Goal: Find specific page/section: Find specific page/section

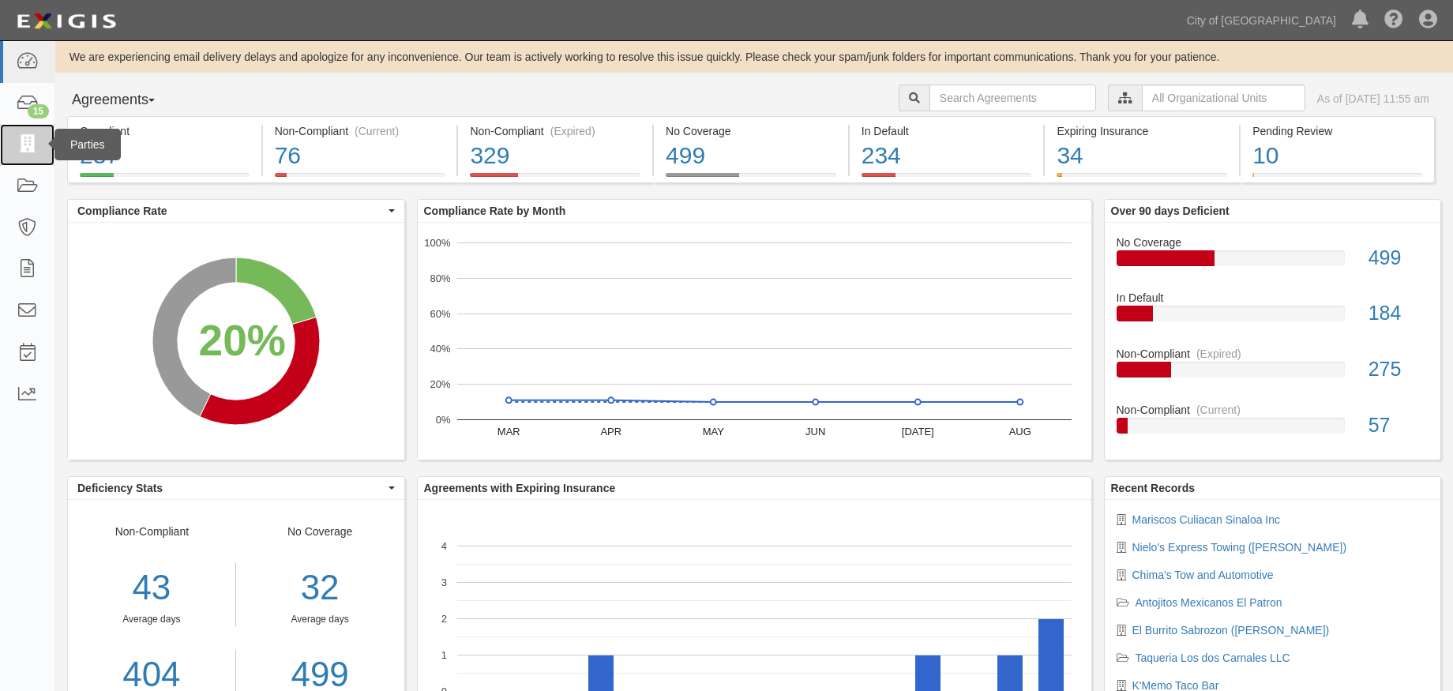
click at [28, 150] on icon at bounding box center [27, 145] width 22 height 18
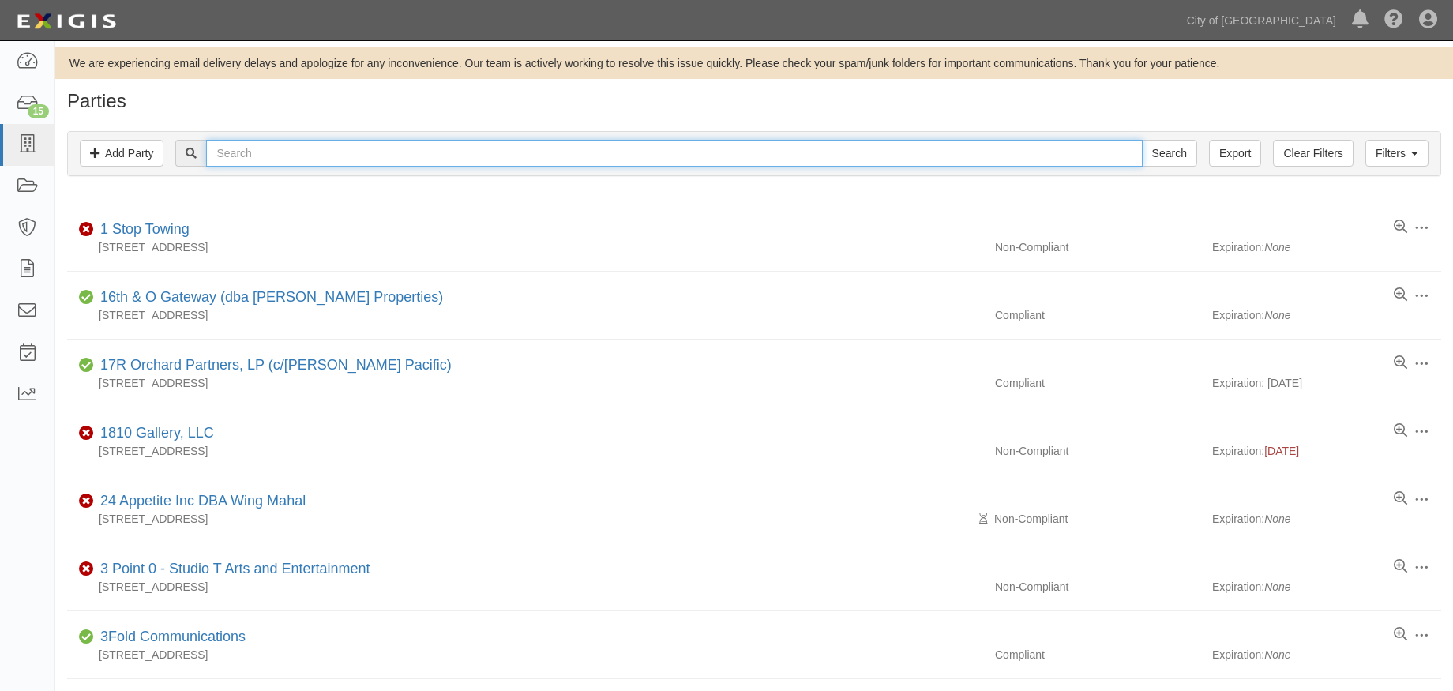
click at [306, 155] on input "text" at bounding box center [674, 153] width 936 height 27
type input "pedicab"
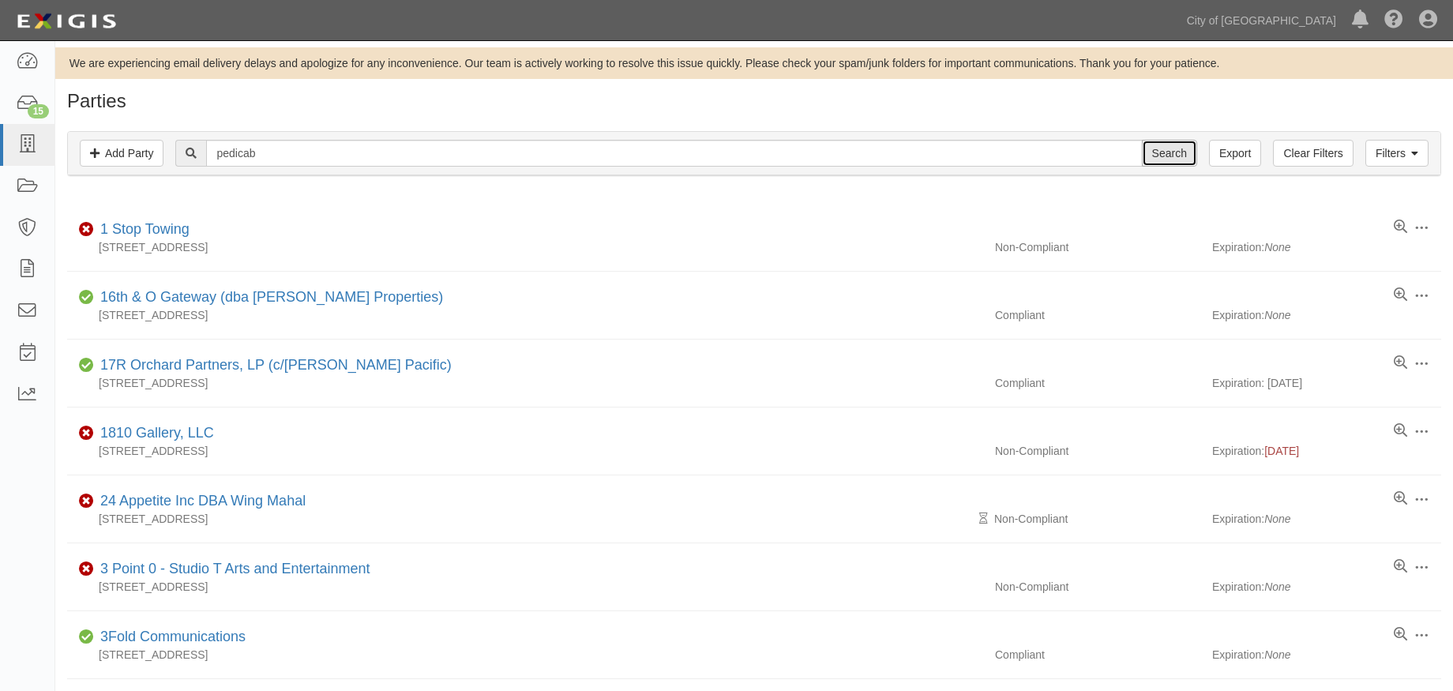
click at [1177, 158] on input "Search" at bounding box center [1169, 153] width 55 height 27
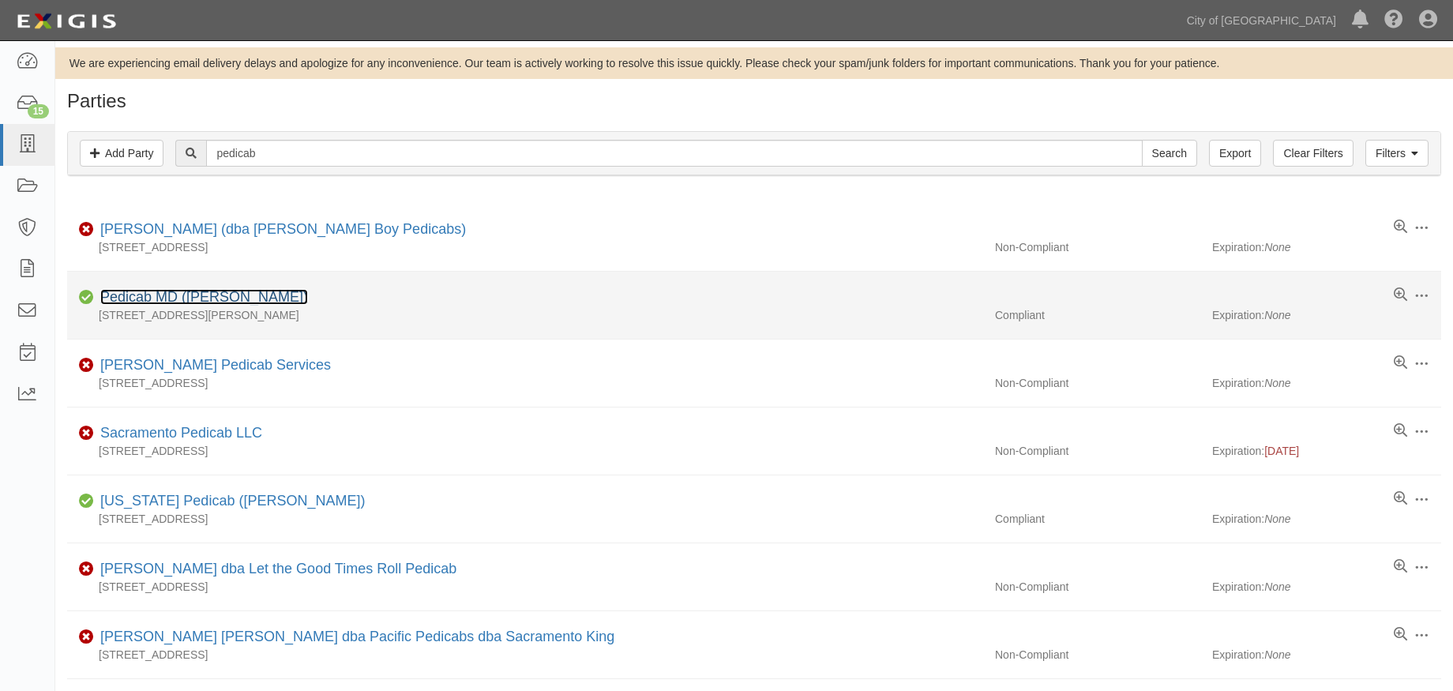
click at [238, 295] on link "Pedicab MD ([PERSON_NAME])" at bounding box center [204, 297] width 208 height 16
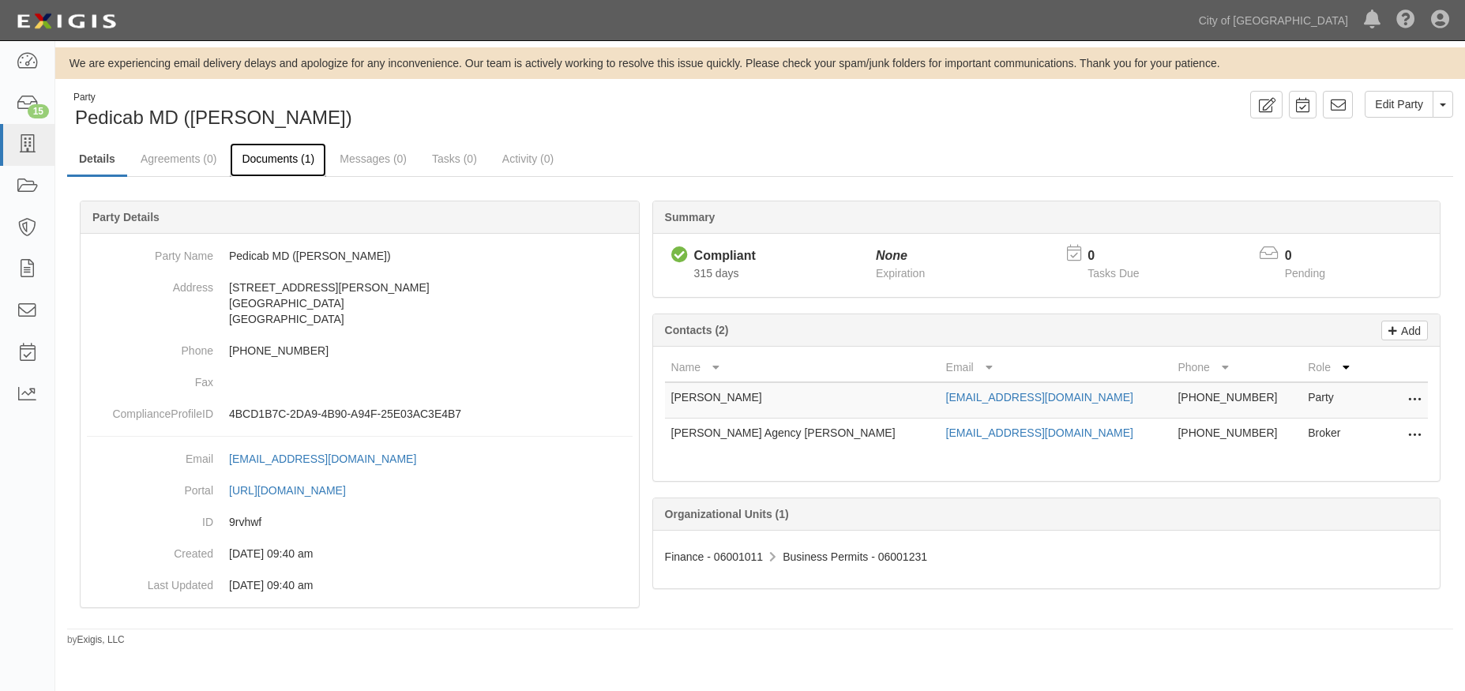
click at [266, 156] on link "Documents (1)" at bounding box center [278, 160] width 96 height 34
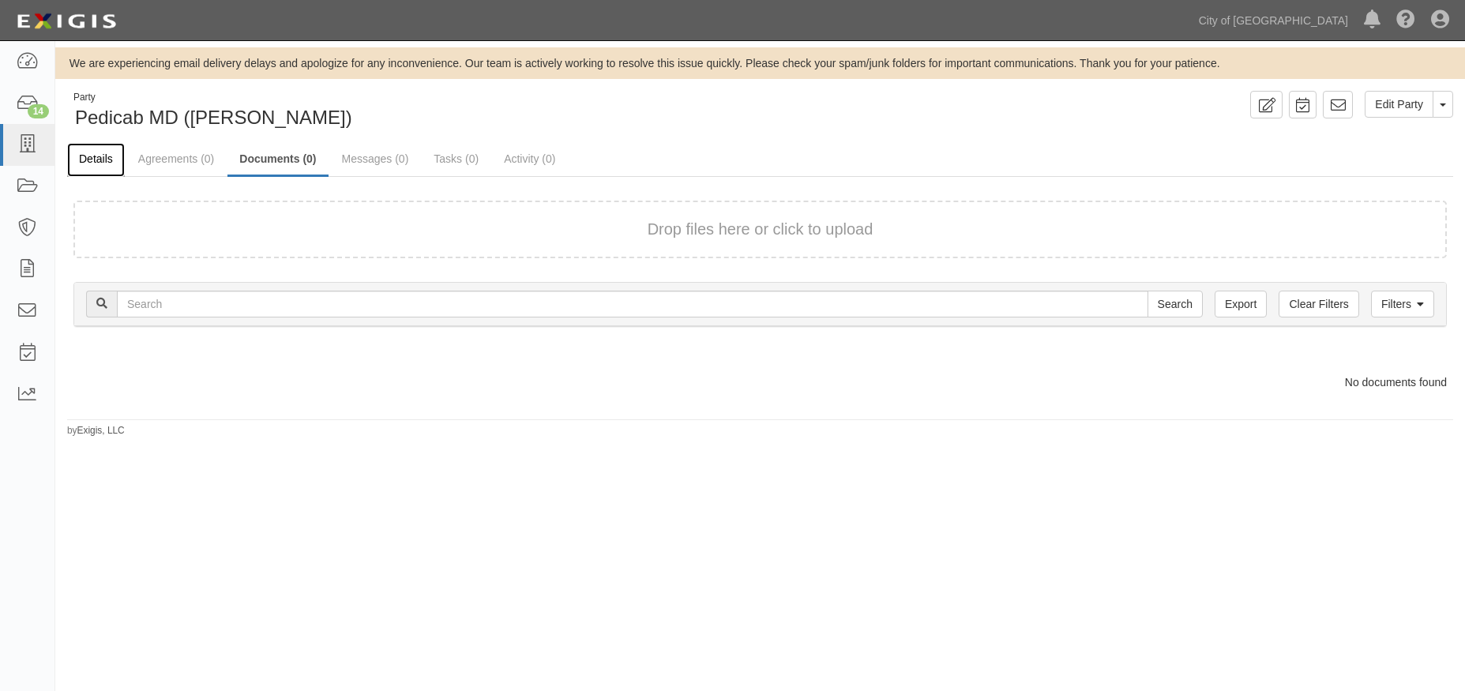
click at [110, 159] on link "Details" at bounding box center [96, 160] width 58 height 34
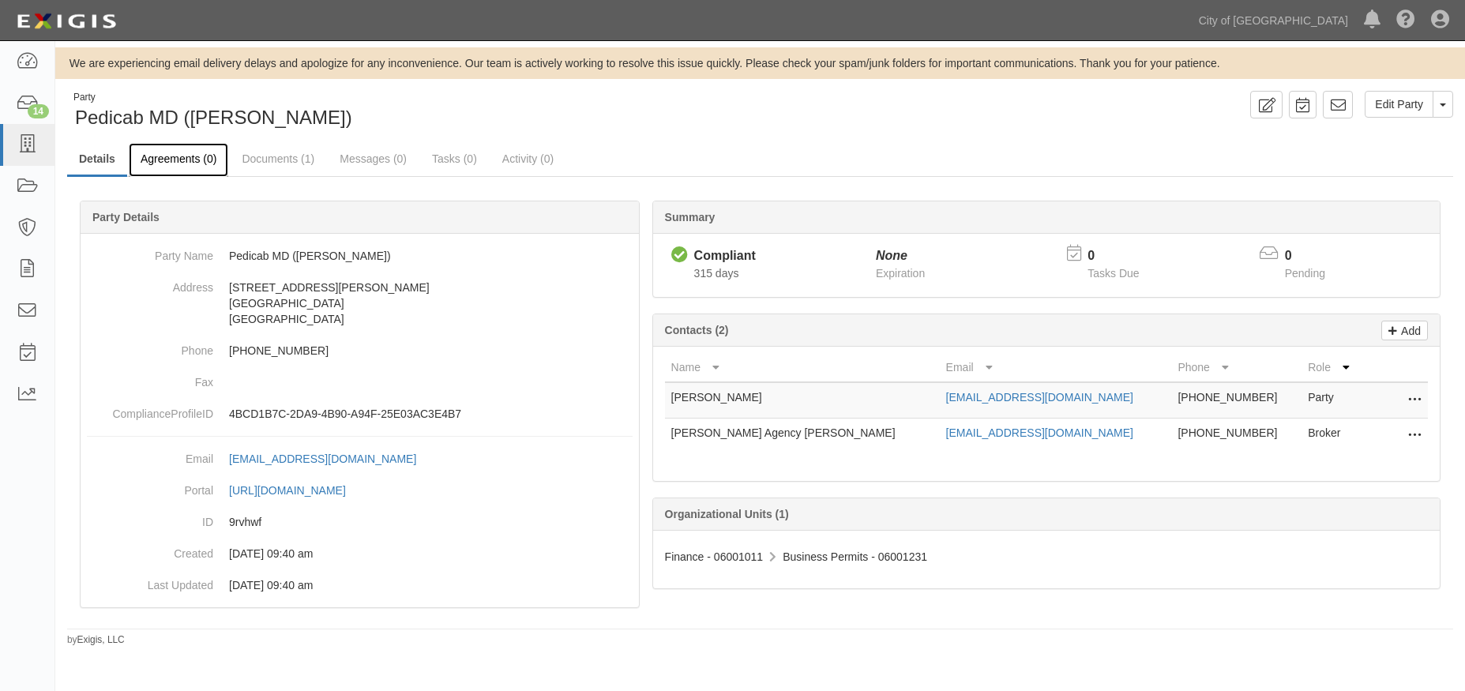
click at [199, 157] on link "Agreements (0)" at bounding box center [178, 160] width 99 height 34
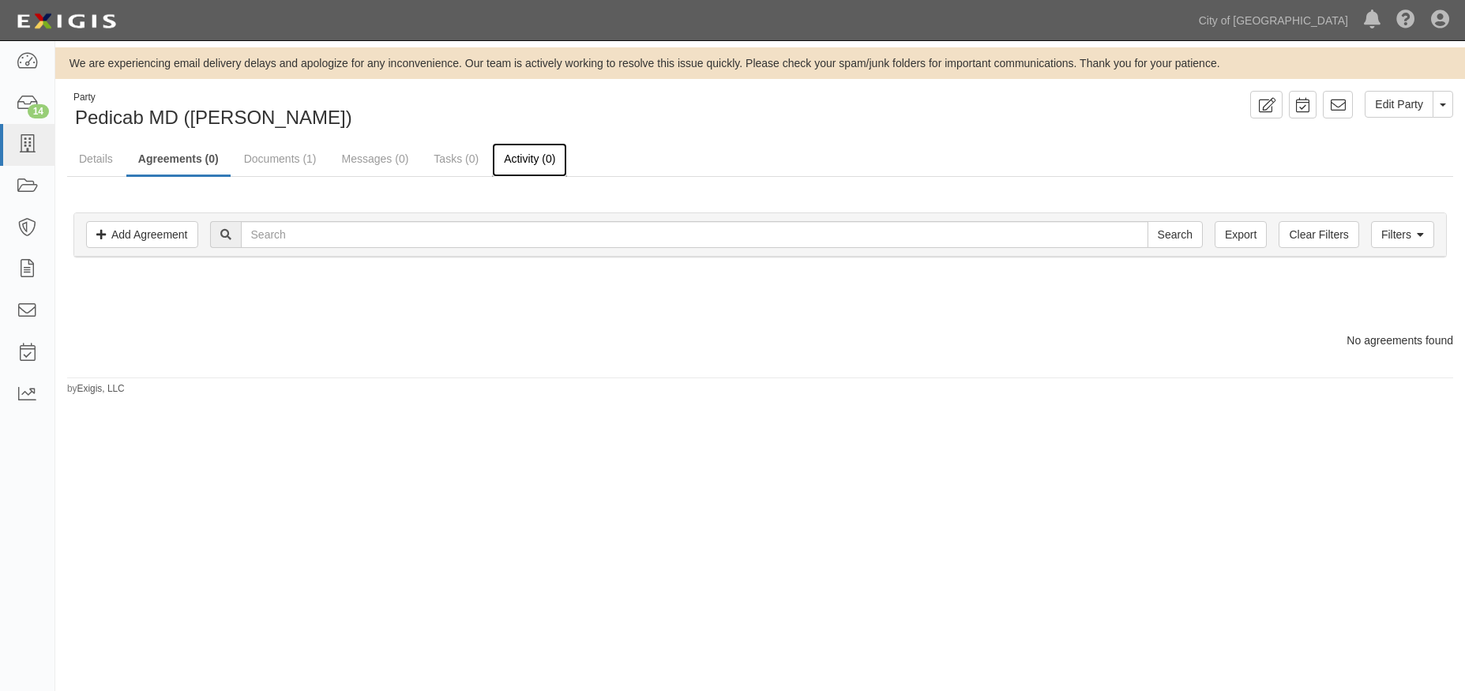
click at [520, 165] on link "Activity (0)" at bounding box center [529, 160] width 75 height 34
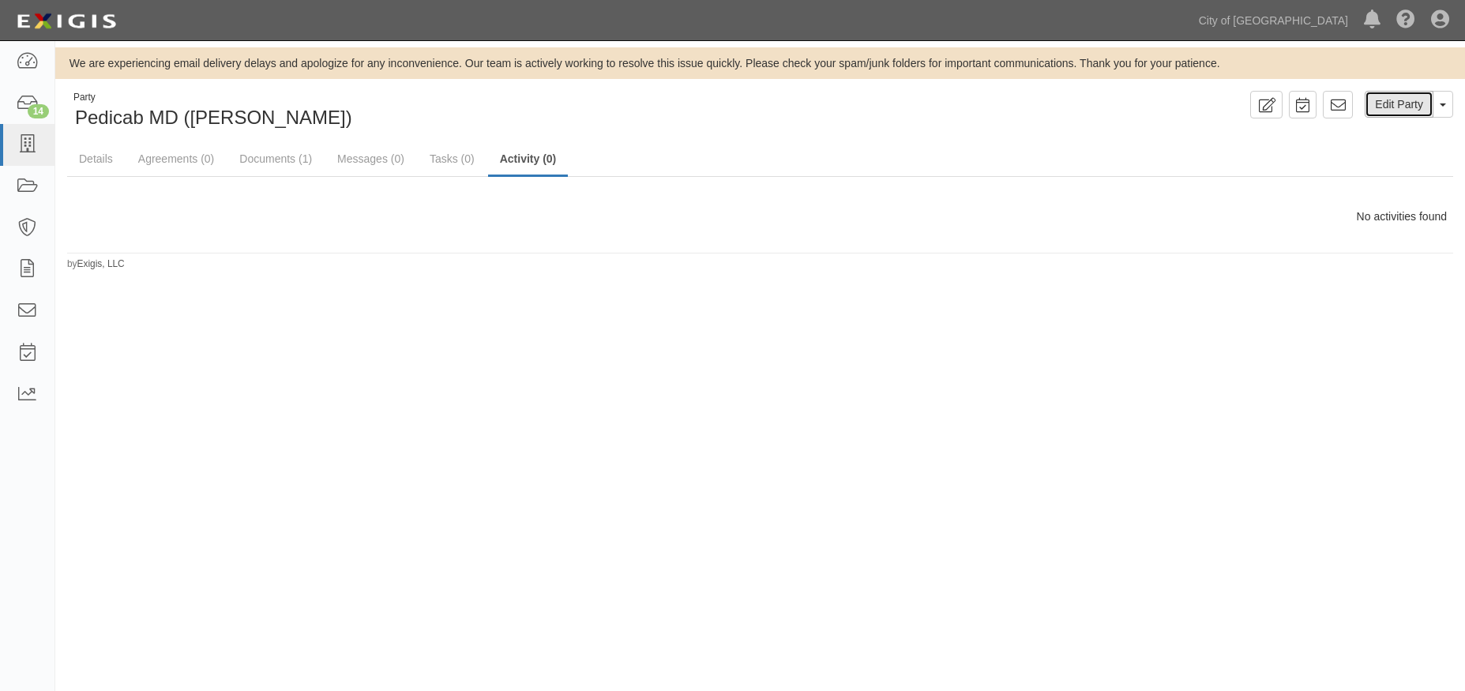
click at [1395, 113] on link "Edit Party" at bounding box center [1398, 104] width 69 height 27
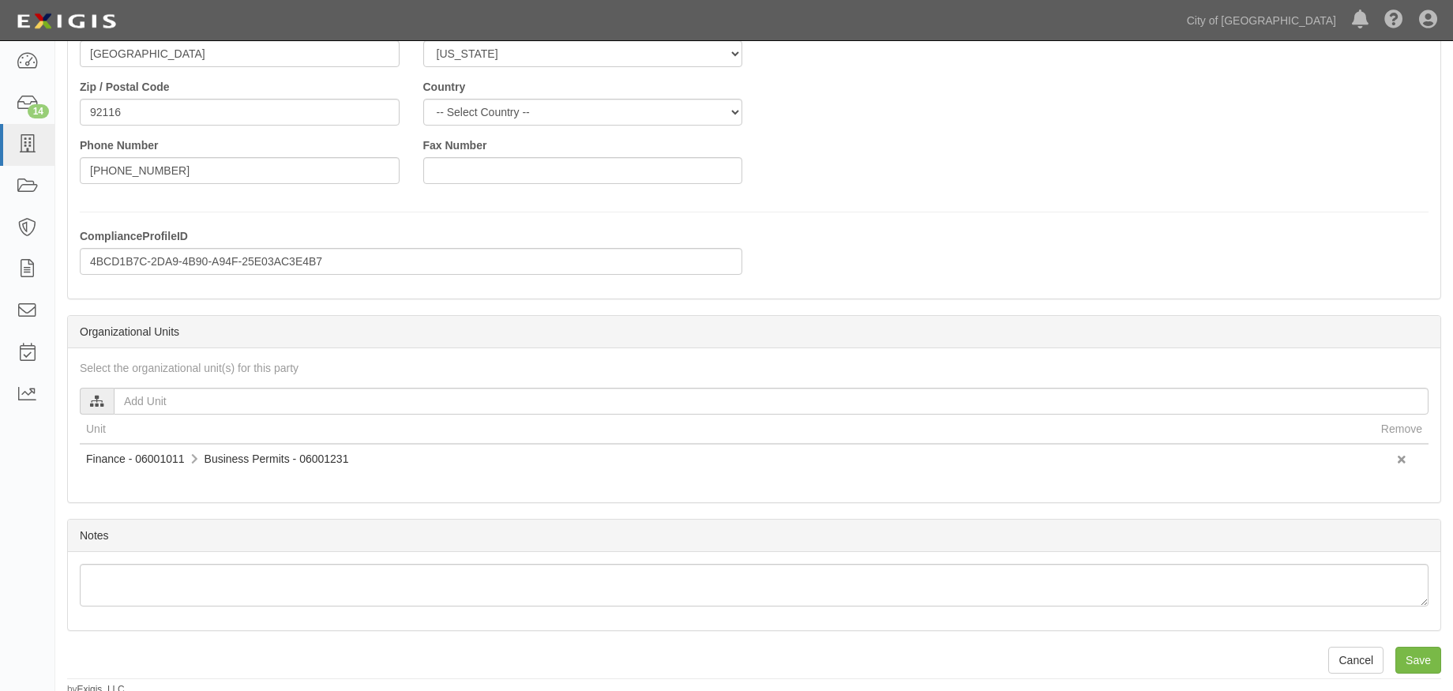
scroll to position [341, 0]
click at [1420, 652] on input "Save" at bounding box center [1418, 654] width 46 height 27
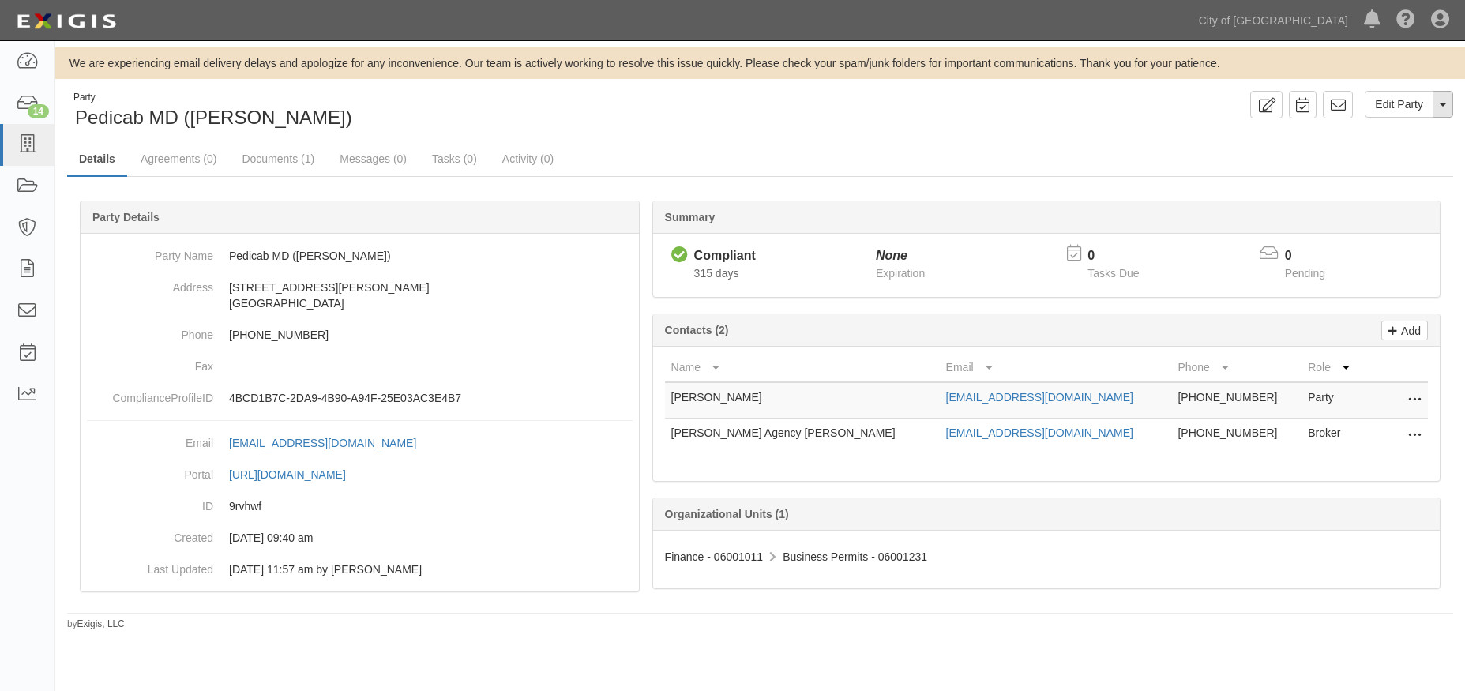
click at [1447, 113] on button "Toggle Party Dropdown" at bounding box center [1442, 104] width 21 height 27
click at [363, 475] on link "https://complianz.com/parties/9rvhwf/portal/new copy to clipboard" at bounding box center [296, 474] width 134 height 13
click at [27, 224] on icon at bounding box center [27, 229] width 22 height 18
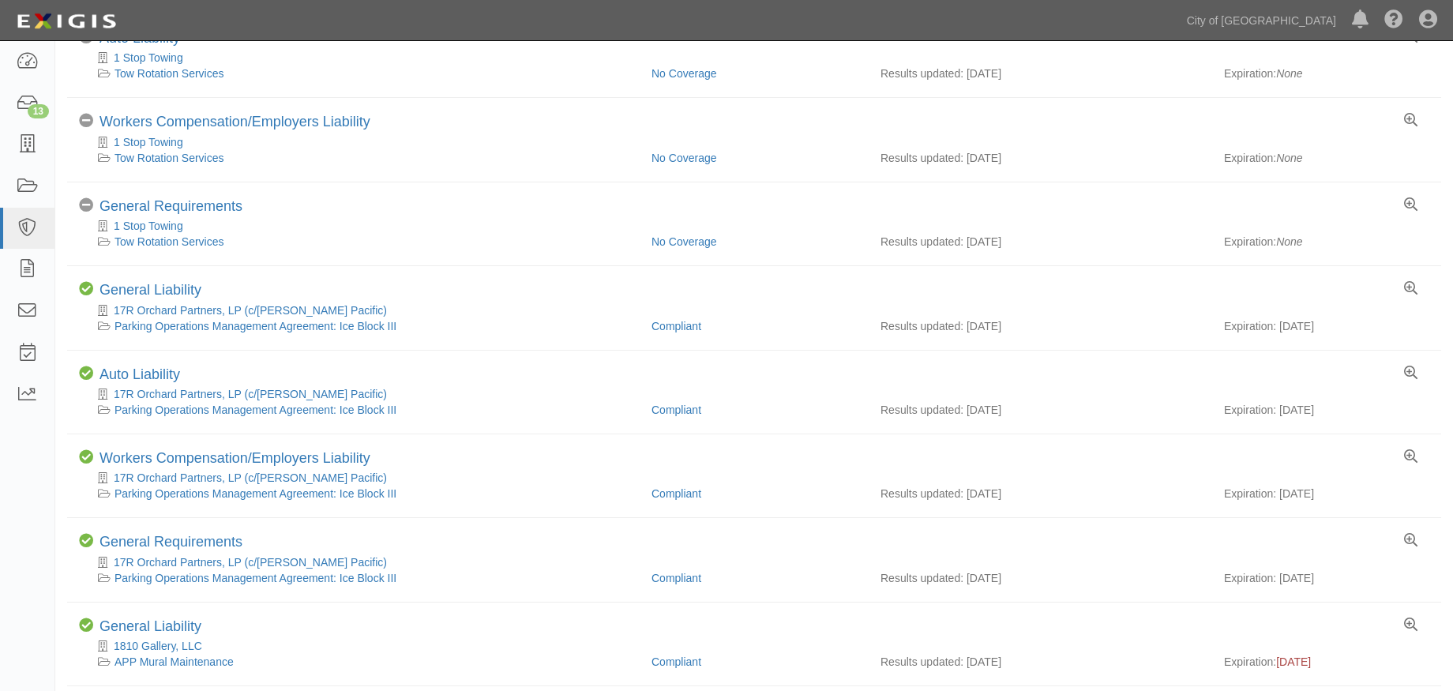
scroll to position [553, 0]
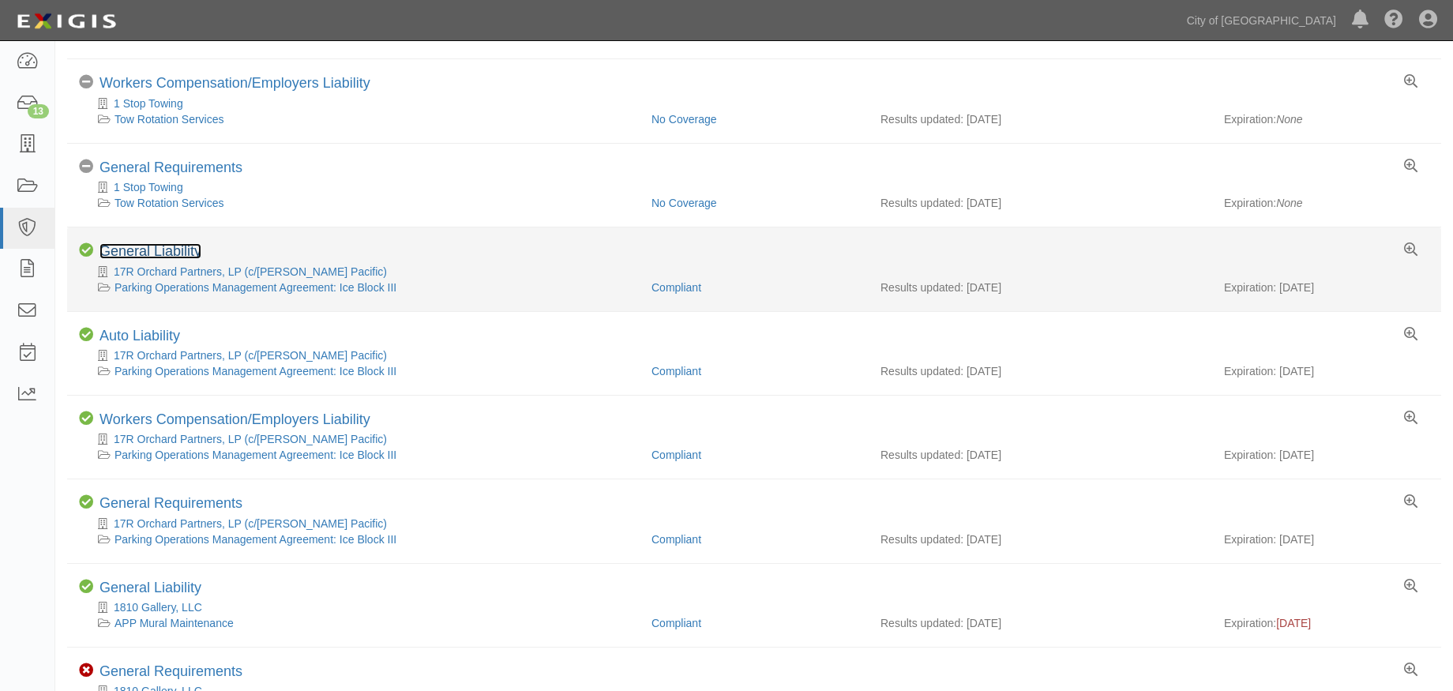
click at [181, 249] on link "General Liability" at bounding box center [150, 251] width 102 height 16
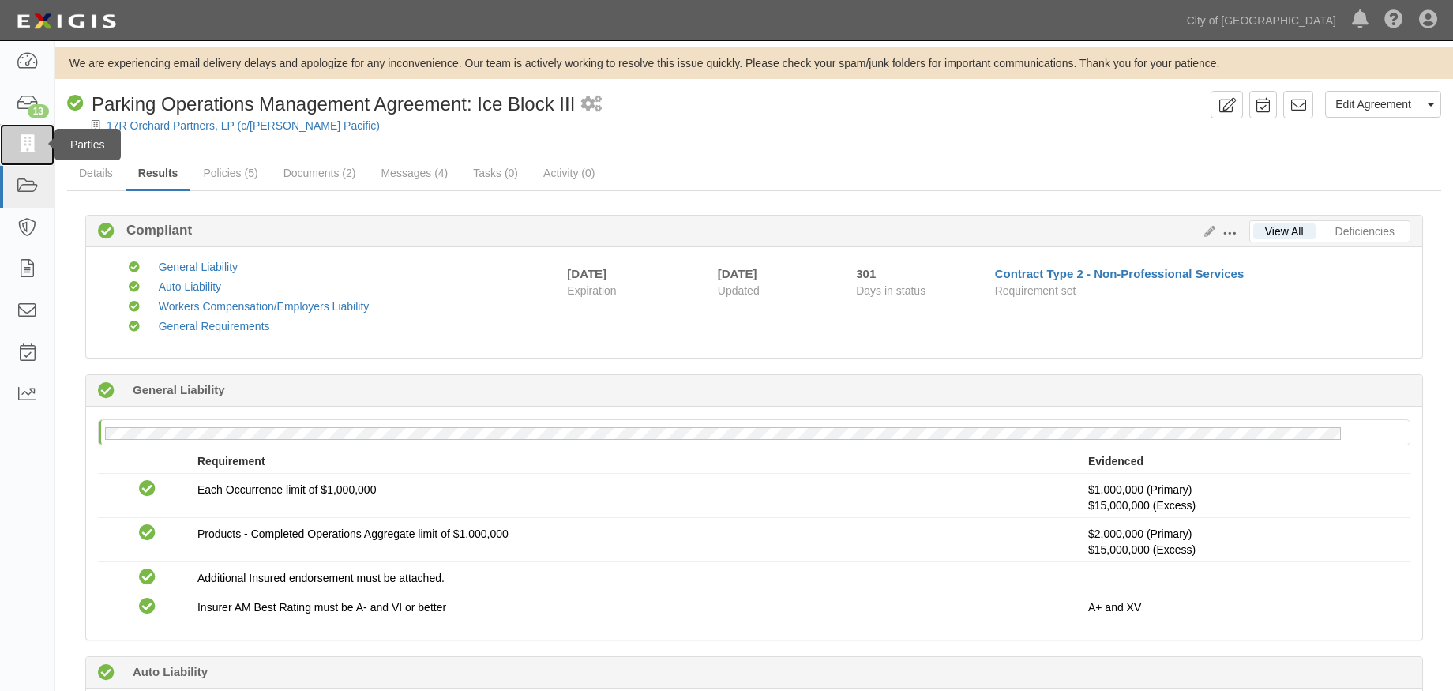
click at [20, 142] on icon at bounding box center [27, 145] width 22 height 18
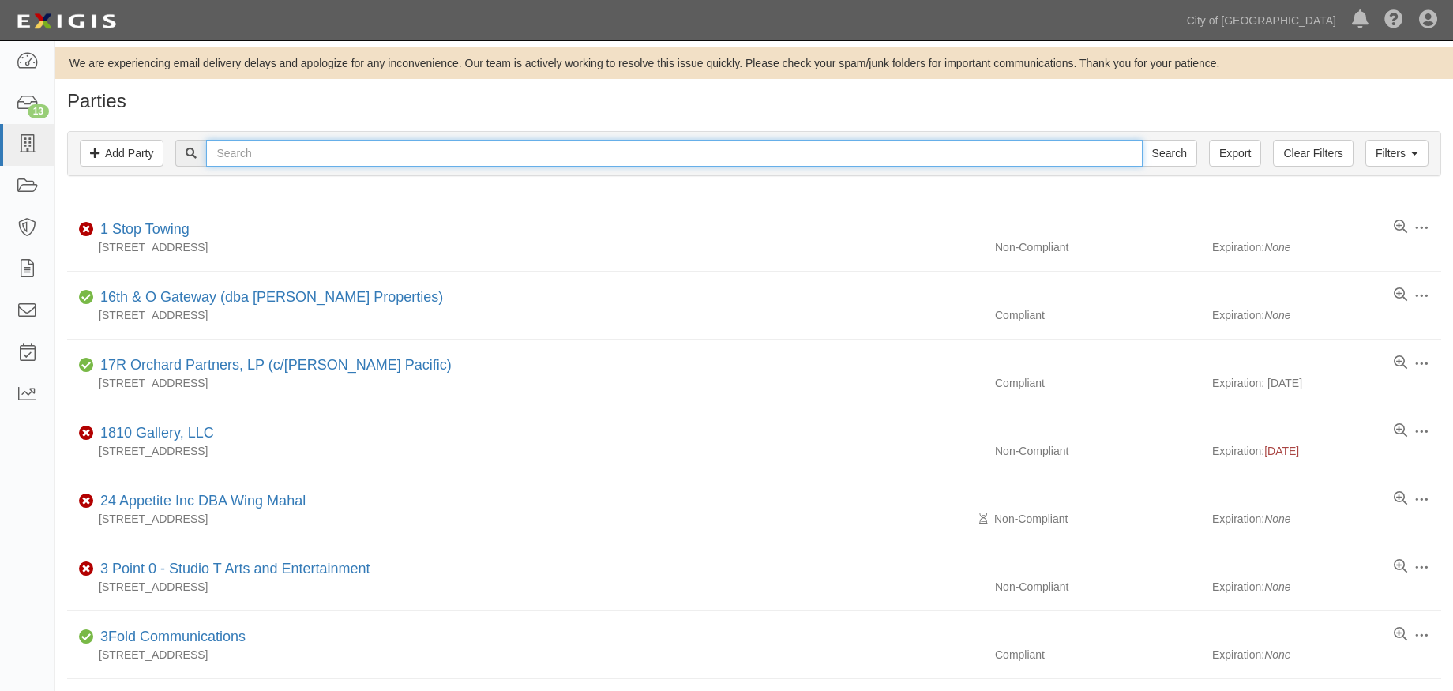
click at [332, 158] on input "text" at bounding box center [674, 153] width 936 height 27
type input "pedicab"
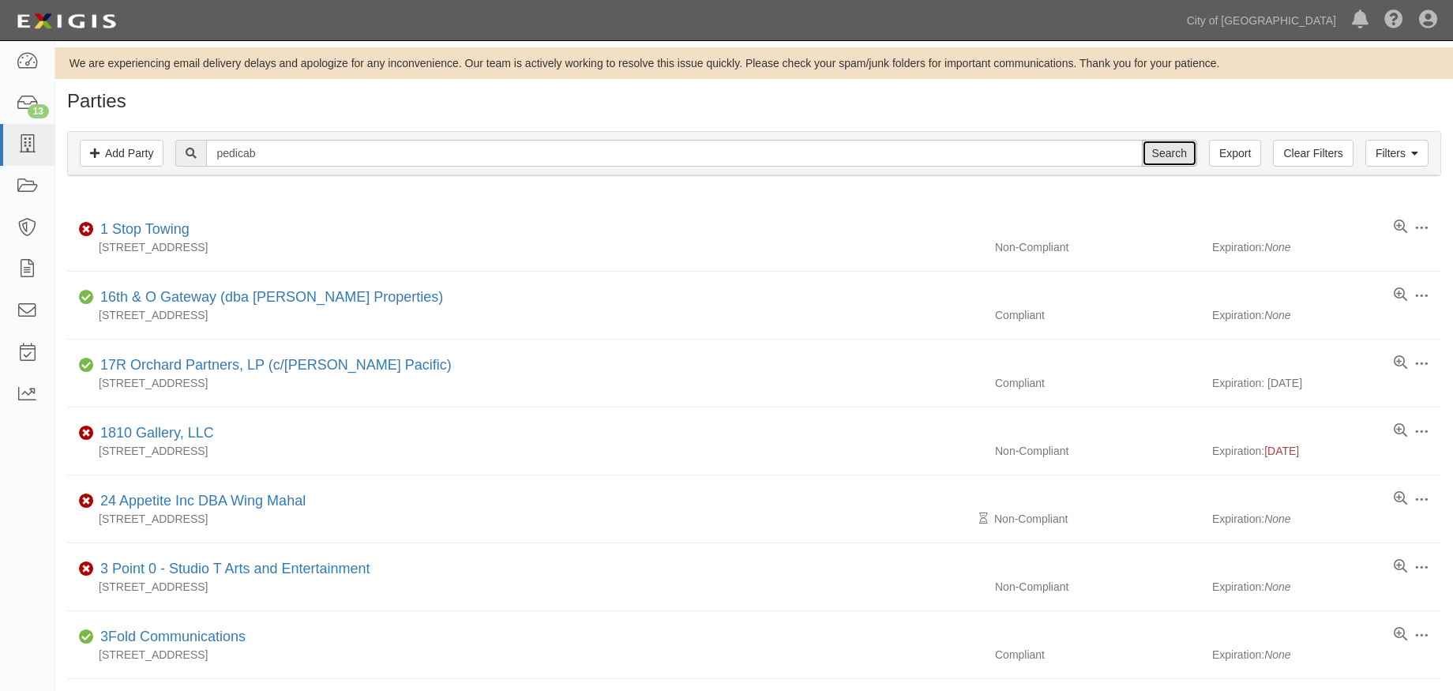
click at [1173, 153] on input "Search" at bounding box center [1169, 153] width 55 height 27
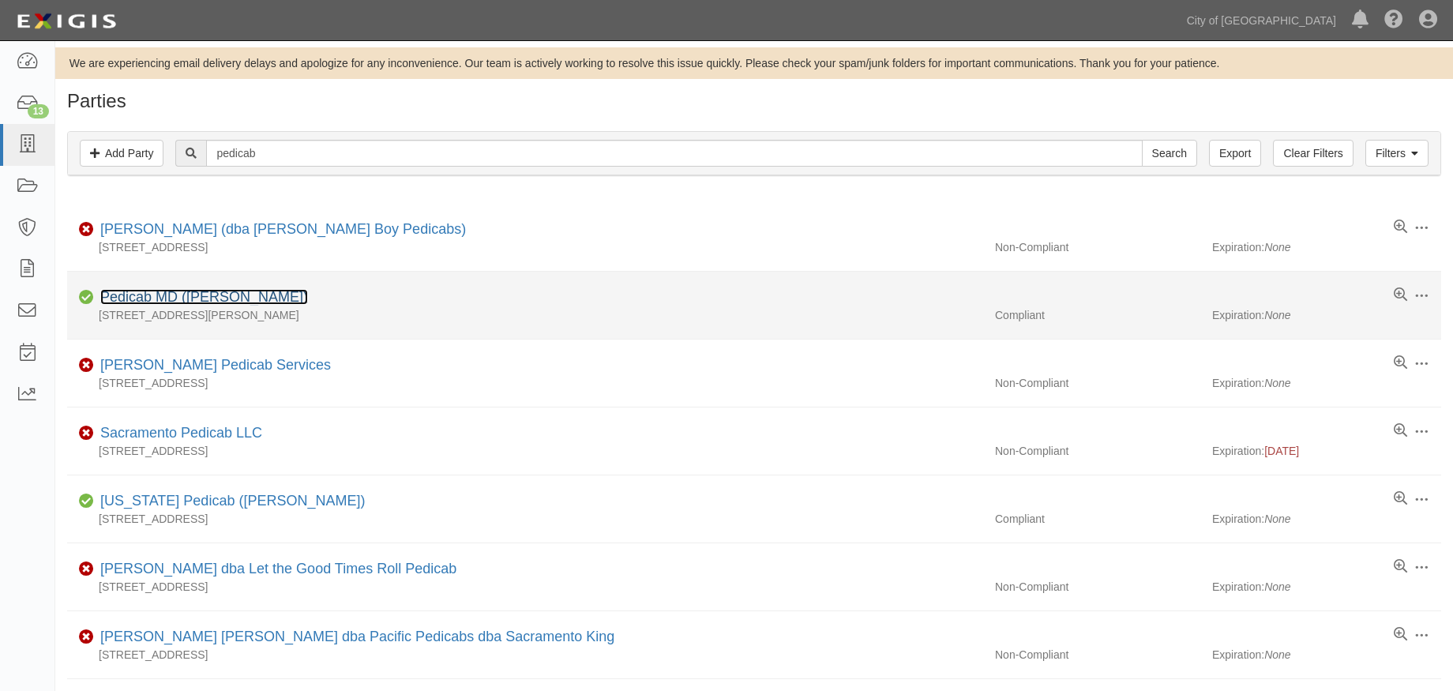
click at [241, 299] on link "Pedicab MD (Mark Duran)" at bounding box center [204, 297] width 208 height 16
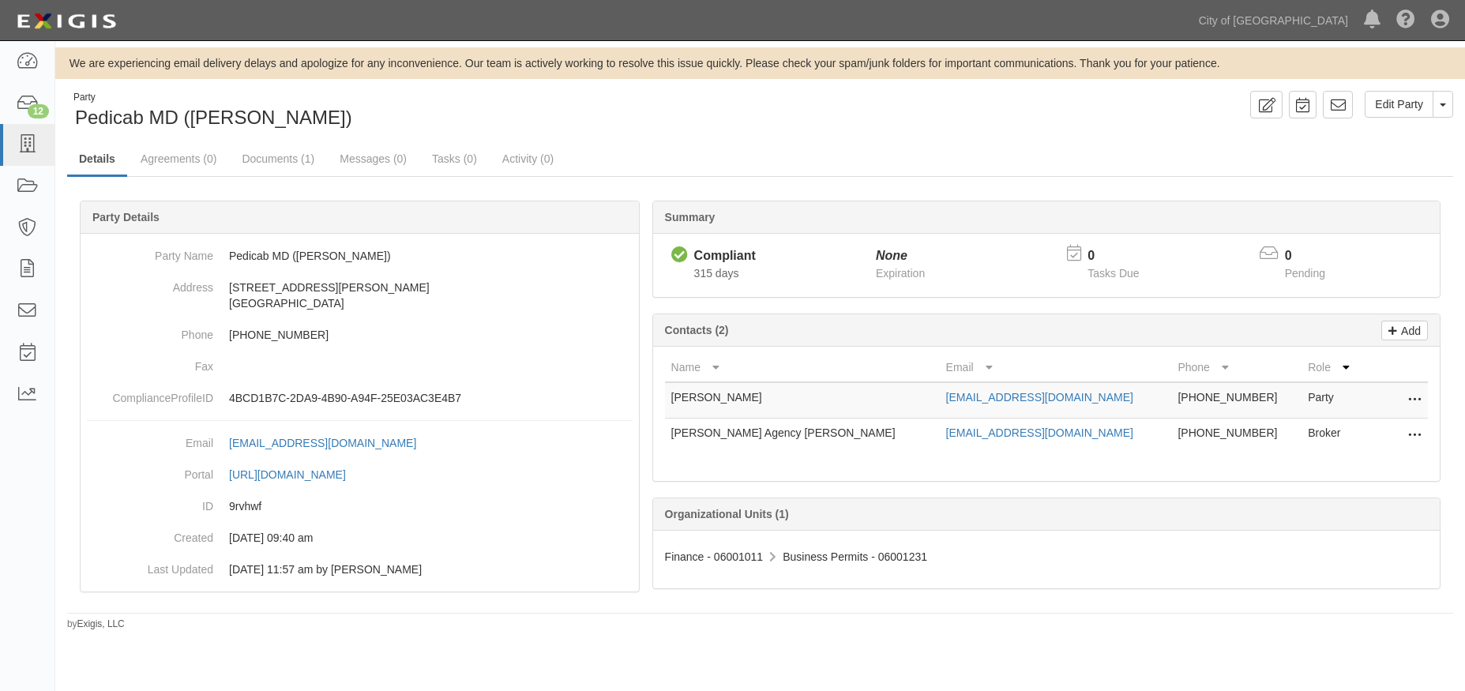
click at [734, 256] on div "Compliant" at bounding box center [725, 256] width 62 height 18
click at [676, 256] on icon at bounding box center [679, 255] width 17 height 17
click at [24, 227] on icon at bounding box center [27, 229] width 22 height 18
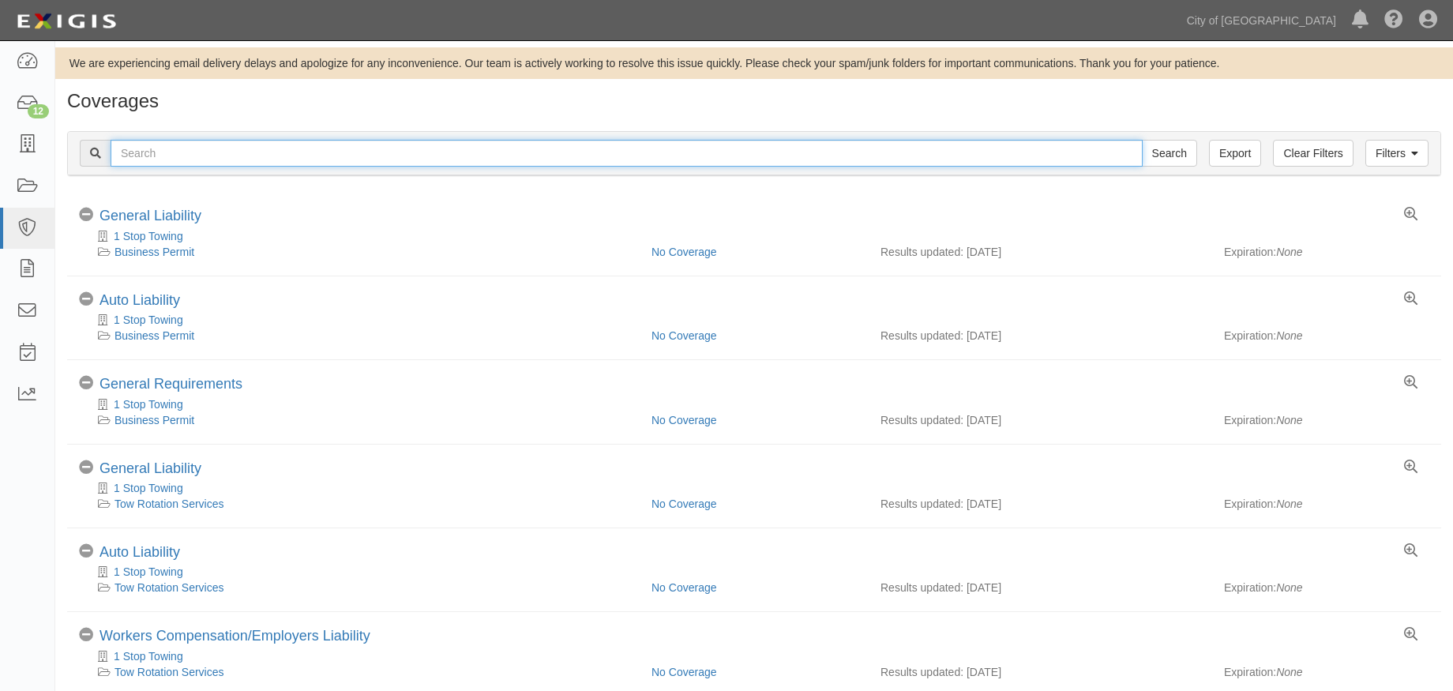
click at [194, 156] on input "text" at bounding box center [627, 153] width 1032 height 27
type input "pedicab"
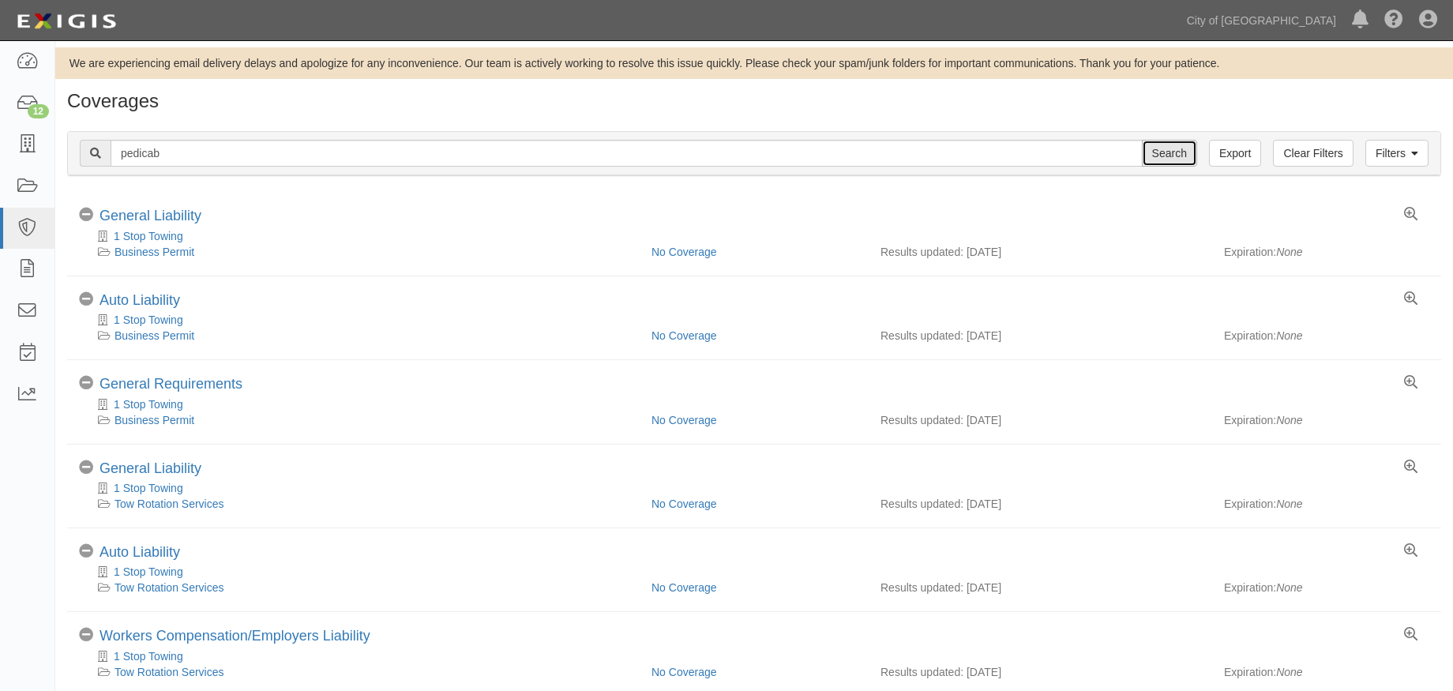
click at [1151, 156] on input "Search" at bounding box center [1169, 153] width 55 height 27
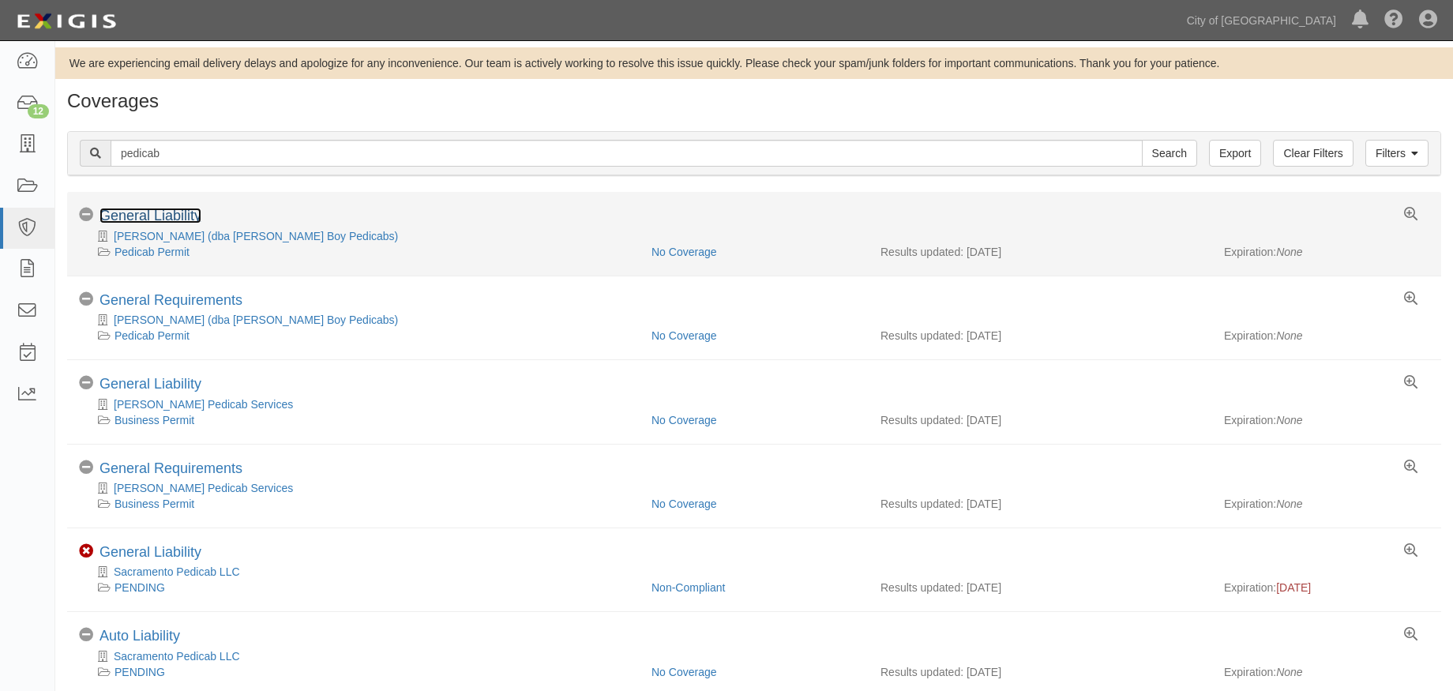
click at [186, 215] on link "General Liability" at bounding box center [150, 216] width 102 height 16
